Goal: Check status: Check status

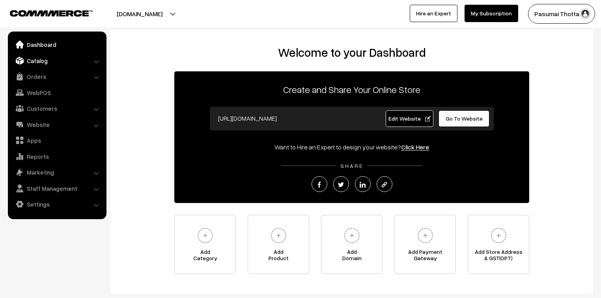
click at [40, 60] on link "Catalog" at bounding box center [57, 61] width 94 height 14
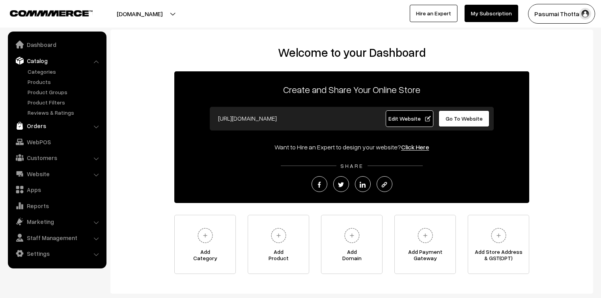
click at [41, 123] on link "Orders" at bounding box center [57, 126] width 94 height 14
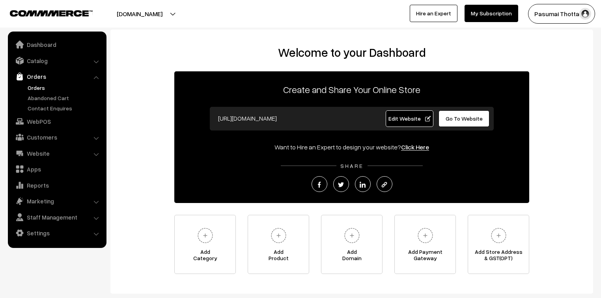
click at [36, 86] on link "Orders" at bounding box center [65, 88] width 78 height 8
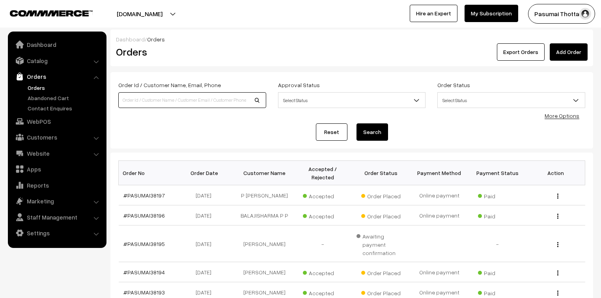
click at [122, 105] on input at bounding box center [192, 100] width 148 height 16
type input "38038"
click at [356, 123] on button "Search" at bounding box center [372, 131] width 32 height 17
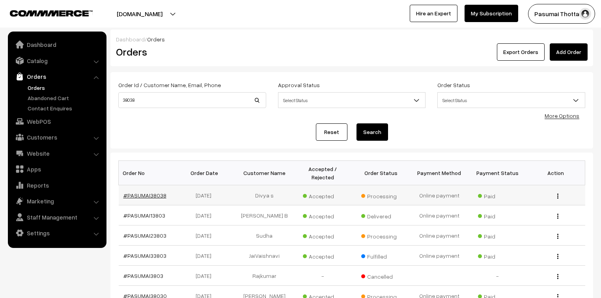
click at [149, 192] on link "#PASUMAI38038" at bounding box center [144, 195] width 43 height 7
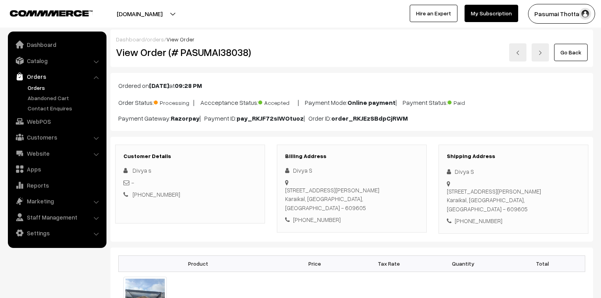
click at [488, 120] on div "Ordered on Sep 21, 2025 at 09:28 PM Order Status: Processing | Accceptance Stat…" at bounding box center [351, 102] width 483 height 58
